Goal: Find contact information: Find contact information

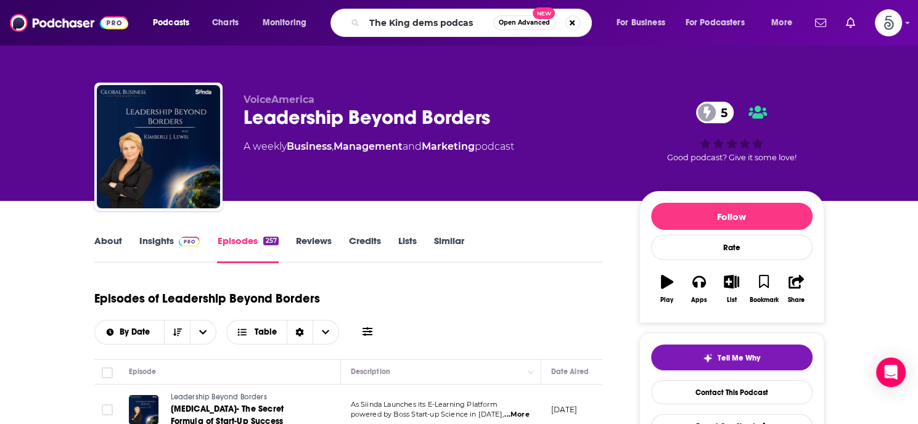
type input "The King dems podcast"
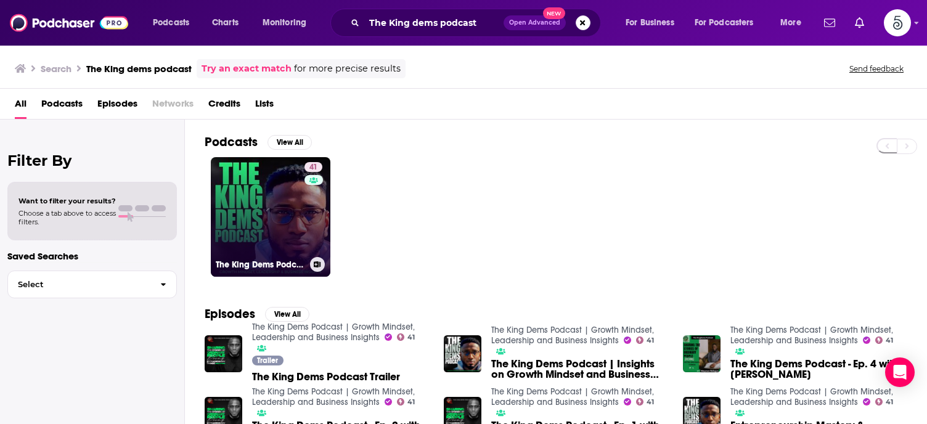
click at [279, 216] on link "41 The King Dems Podcast | Growth Mindset, Leadership and Business Insights" at bounding box center [271, 217] width 120 height 120
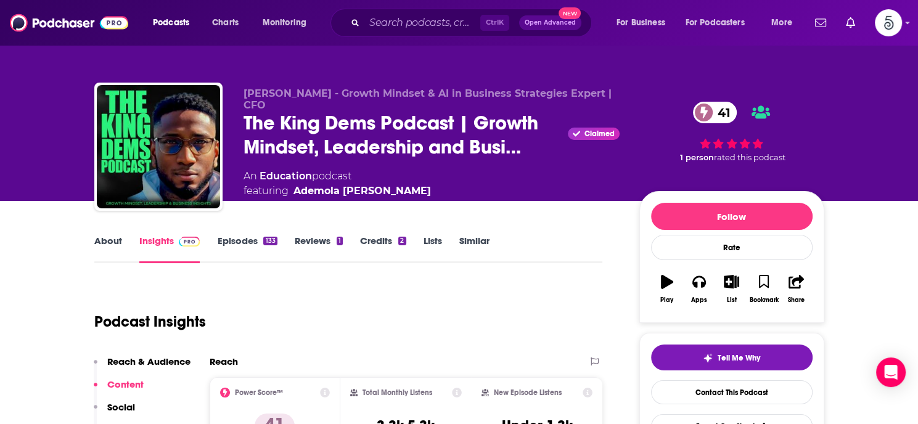
click at [238, 238] on link "Episodes 133" at bounding box center [247, 249] width 60 height 28
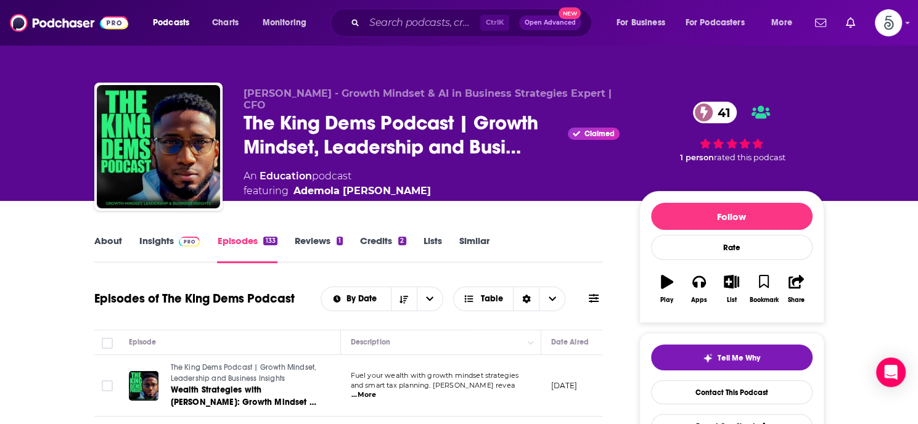
click at [153, 242] on link "Insights" at bounding box center [169, 249] width 61 height 28
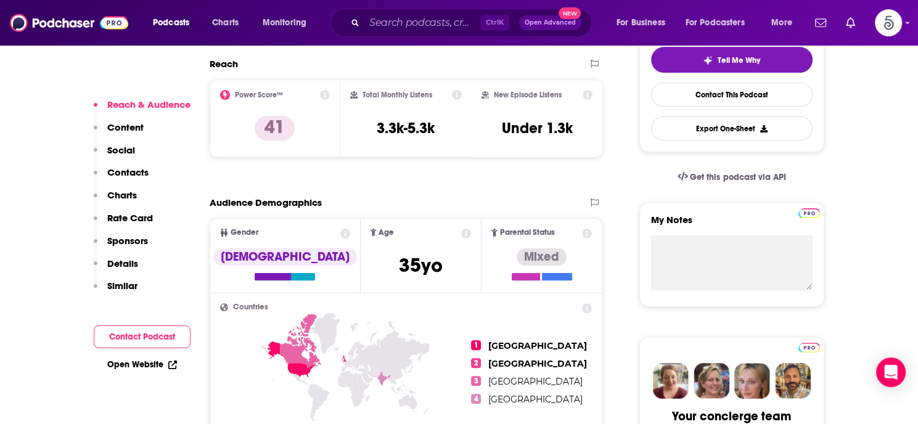
scroll to position [270, 0]
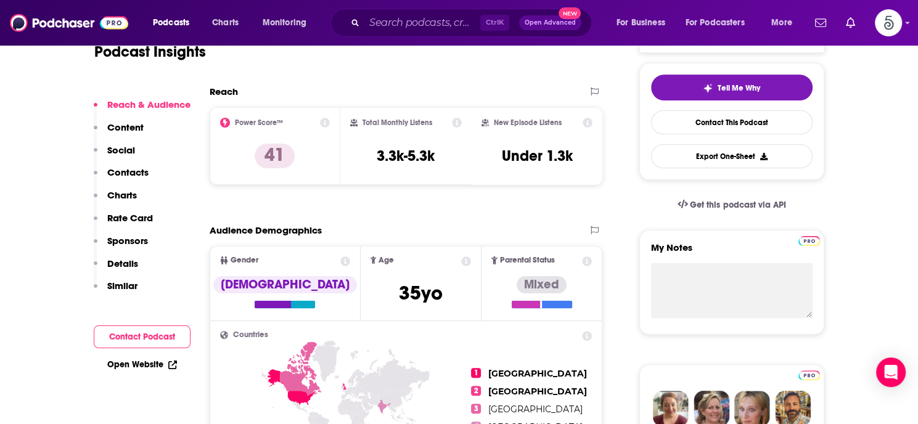
click at [136, 171] on p "Contacts" at bounding box center [127, 172] width 41 height 12
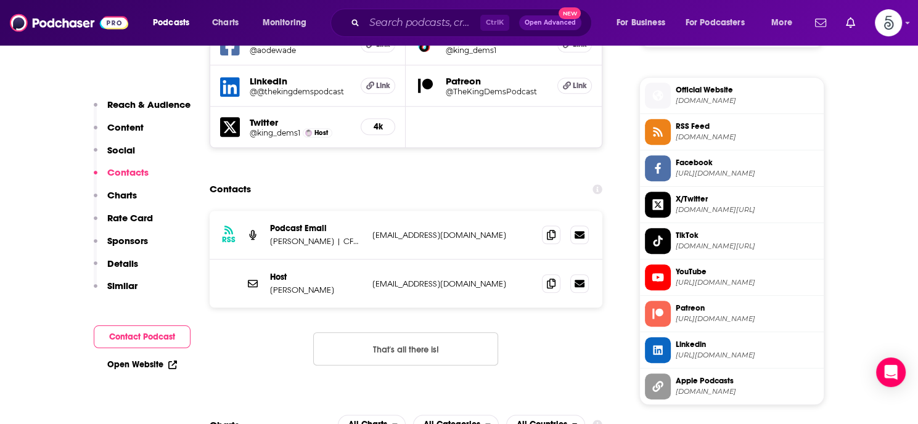
scroll to position [978, 0]
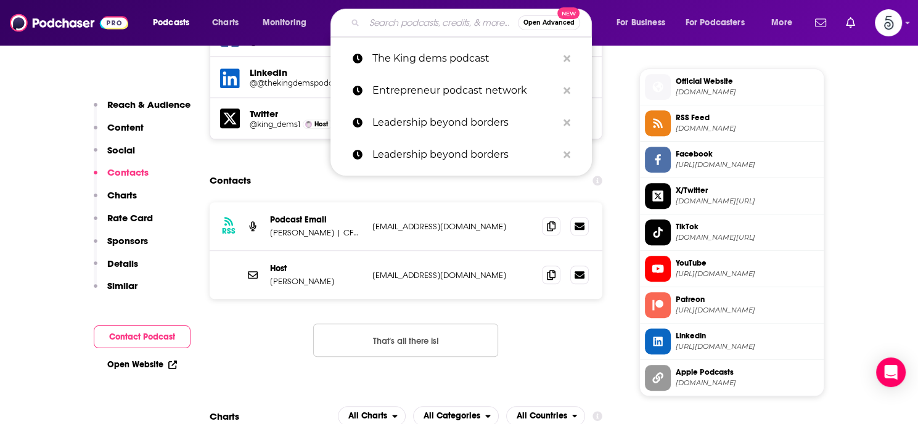
click at [385, 27] on input "Search podcasts, credits, & more..." at bounding box center [440, 23] width 153 height 20
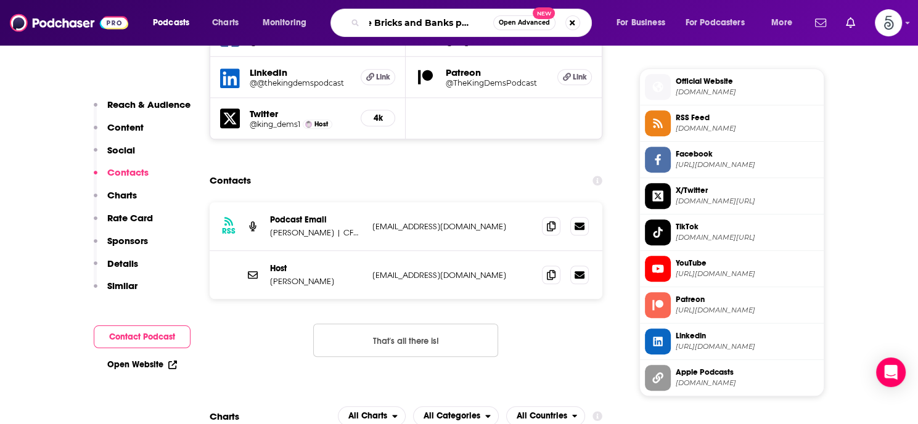
type input "The Bricks and Banks podcast"
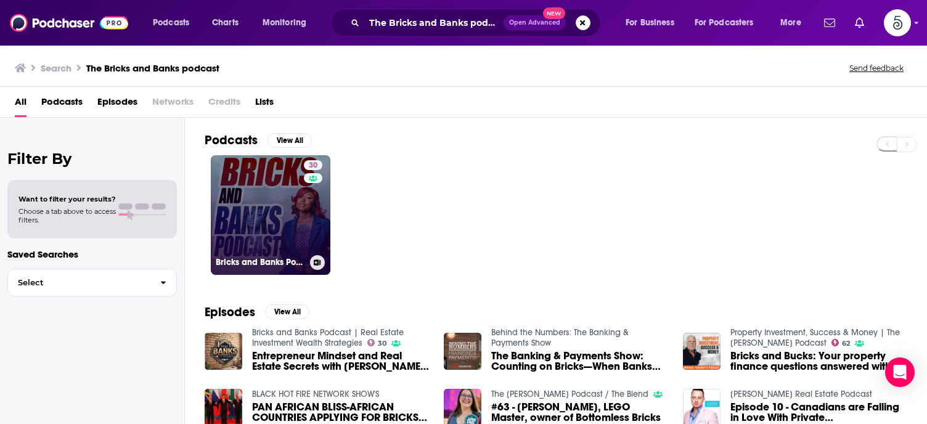
click at [242, 225] on link "30 Bricks and Banks Podcast | Real Estate Investment Wealth Strategies" at bounding box center [271, 215] width 120 height 120
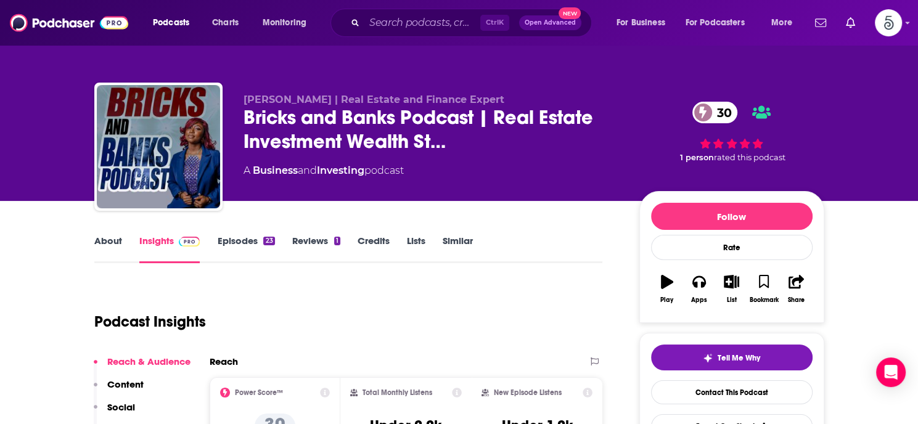
click at [239, 236] on link "Episodes 23" at bounding box center [245, 249] width 57 height 28
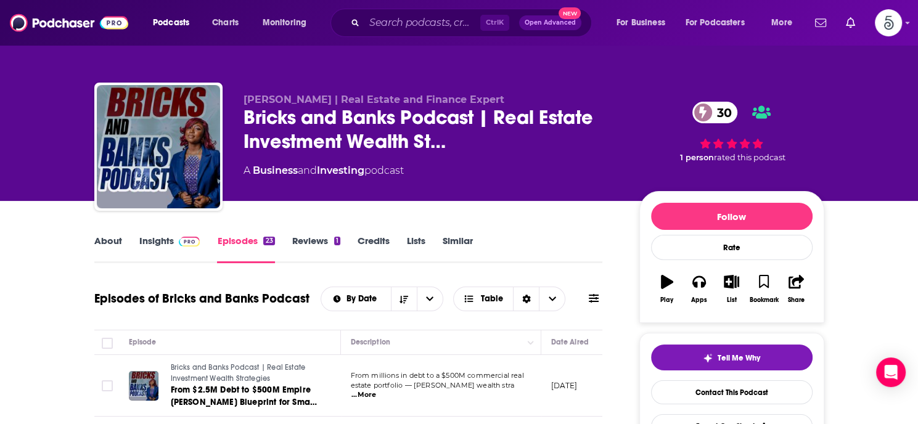
click at [158, 239] on link "Insights" at bounding box center [169, 249] width 61 height 28
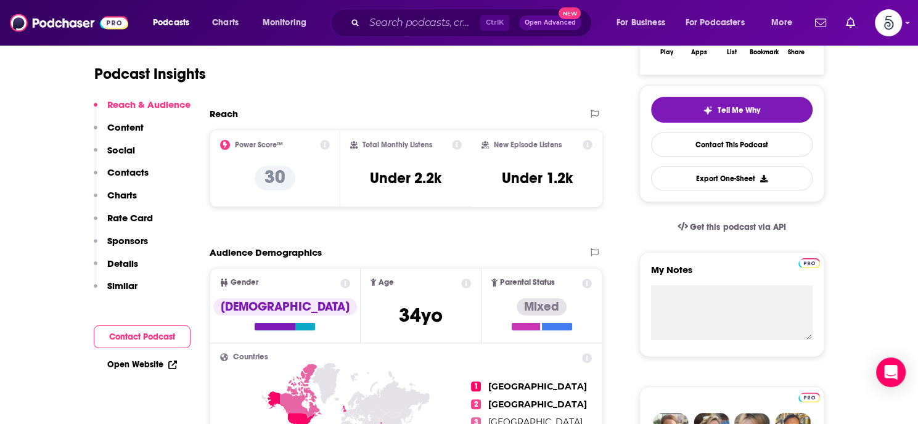
scroll to position [216, 0]
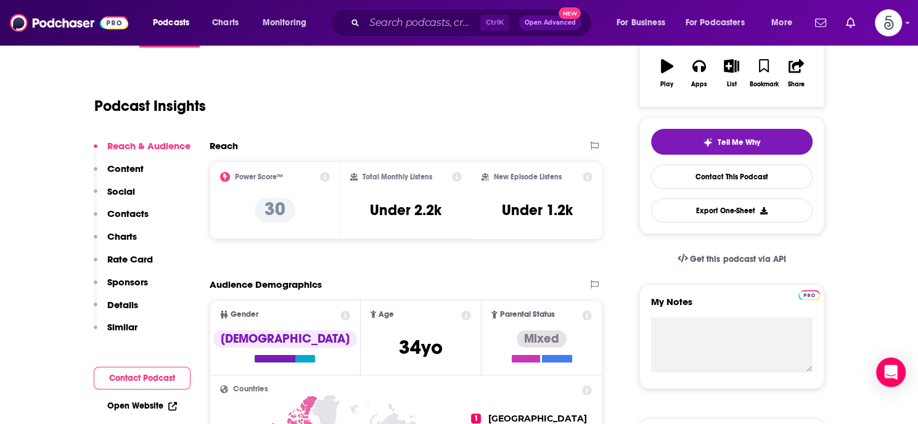
click at [136, 210] on p "Contacts" at bounding box center [127, 214] width 41 height 12
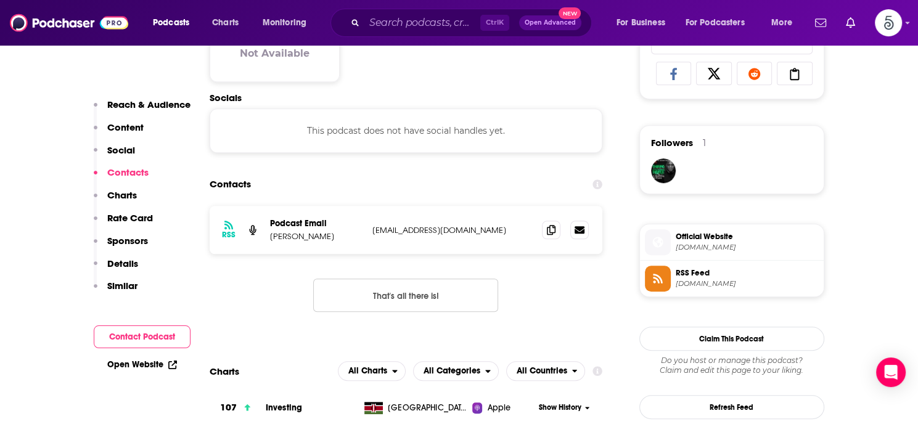
scroll to position [823, 0]
